Goal: Task Accomplishment & Management: Manage account settings

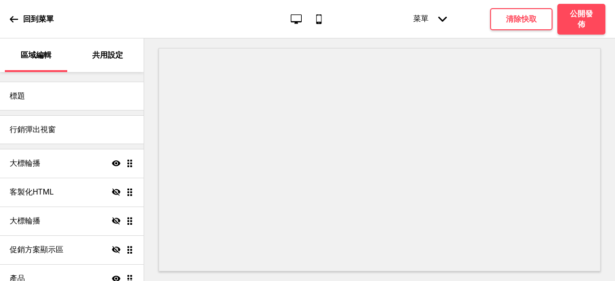
click at [92, 63] on div "共用設定" at bounding box center [108, 55] width 63 height 34
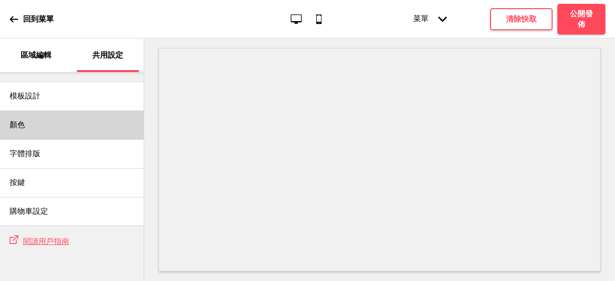
click at [60, 127] on div "顏色" at bounding box center [72, 125] width 144 height 29
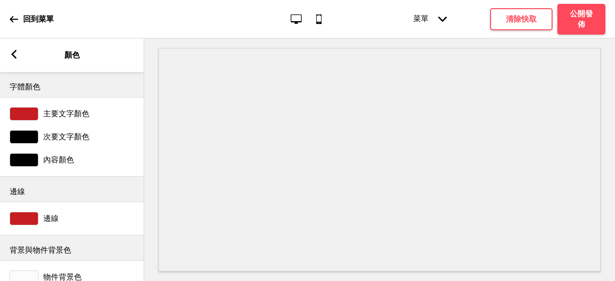
click at [14, 53] on rect at bounding box center [14, 54] width 9 height 9
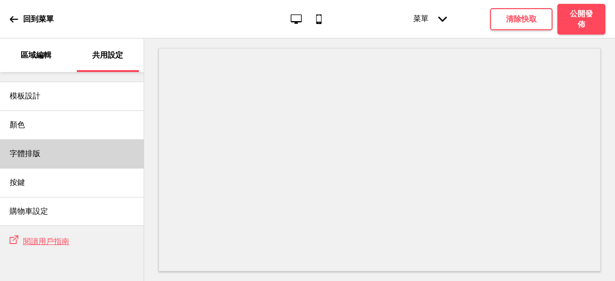
click at [86, 153] on div "字體排版" at bounding box center [72, 153] width 144 height 29
select select "小米兰亭简"
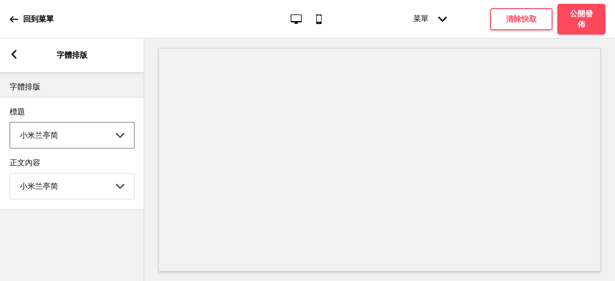
click at [120, 137] on select "Abhaya Libre Abril Fatface Adobe Garamond Pro Arimo Arsenal Arvo Berkshire Swas…" at bounding box center [72, 135] width 124 height 25
click at [245, 38] on div "回到菜單 桌面 行動電話 菜單 箭頭down 產品頁面 商店資訊 結帳 感謝您！ 條款與條件 隐私政策 付款請求 菜單 清除快取 公開發佈" at bounding box center [307, 19] width 615 height 38
click at [91, 194] on select "Abhaya Libre Abril Fatface Adobe Garamond Pro Arimo Arsenal Arvo Berkshire Swas…" at bounding box center [72, 186] width 124 height 25
click at [10, 176] on select "Abhaya Libre Abril Fatface Adobe Garamond Pro Arimo Arsenal Arvo Berkshire Swas…" at bounding box center [72, 186] width 124 height 25
click at [92, 184] on select "Abhaya Libre Abril Fatface Adobe Garamond Pro Arimo Arsenal Arvo Berkshire Swas…" at bounding box center [72, 186] width 124 height 25
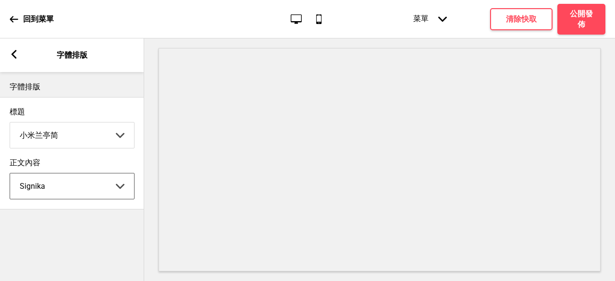
select select "小米兰亭简"
click at [10, 176] on select "Abhaya Libre Abril Fatface Adobe Garamond Pro Arimo Arsenal Arvo Berkshire Swas…" at bounding box center [72, 186] width 124 height 25
click at [101, 136] on select "Abhaya Libre Abril Fatface Adobe Garamond Pro Arimo Arsenal Arvo Berkshire Swas…" at bounding box center [72, 135] width 124 height 25
click at [10, 123] on select "Abhaya Libre Abril Fatface Adobe Garamond Pro Arimo Arsenal Arvo Berkshire Swas…" at bounding box center [72, 135] width 124 height 25
click at [96, 144] on select "Abhaya Libre Abril Fatface Adobe Garamond Pro Arimo Arsenal Arvo Berkshire Swas…" at bounding box center [72, 135] width 124 height 25
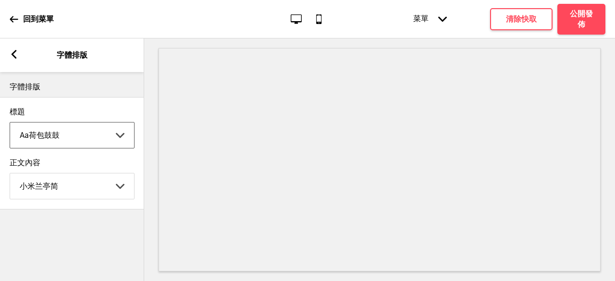
select select "小米兰亭简"
click at [10, 123] on select "Abhaya Libre Abril Fatface Adobe Garamond Pro Arimo Arsenal Arvo Berkshire Swas…" at bounding box center [72, 135] width 124 height 25
click at [84, 240] on div "字體排版 標題 小米兰亭简 Abhaya Libre Abril Fatface Adobe Garamond Pro Arimo Arsenal Arvo …" at bounding box center [72, 176] width 144 height 209
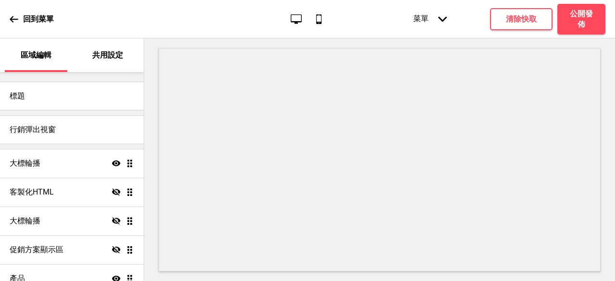
click at [98, 65] on div "共用設定" at bounding box center [108, 55] width 63 height 34
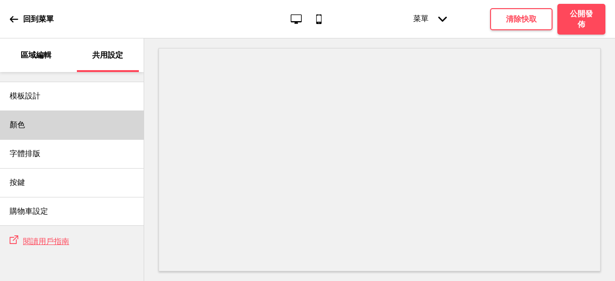
click at [70, 129] on div "顏色" at bounding box center [72, 125] width 144 height 29
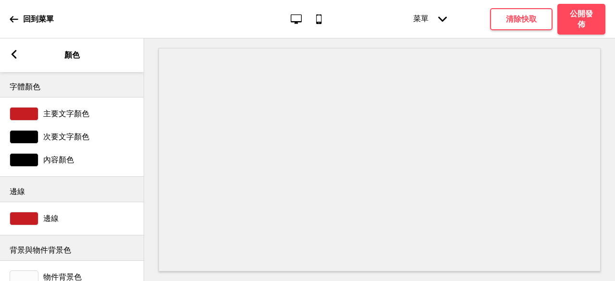
click at [7, 59] on div "箭頭left 顏色" at bounding box center [72, 55] width 144 height 34
click at [14, 55] on rect at bounding box center [14, 54] width 9 height 9
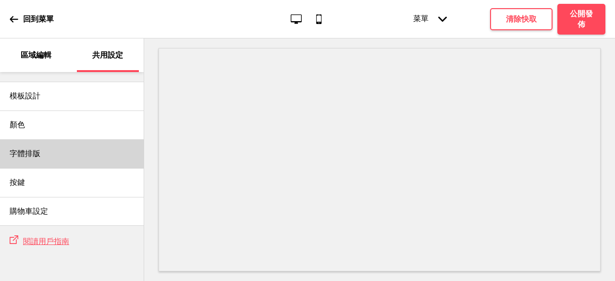
click at [70, 150] on div "字體排版" at bounding box center [72, 153] width 144 height 29
select select "小米兰亭简"
